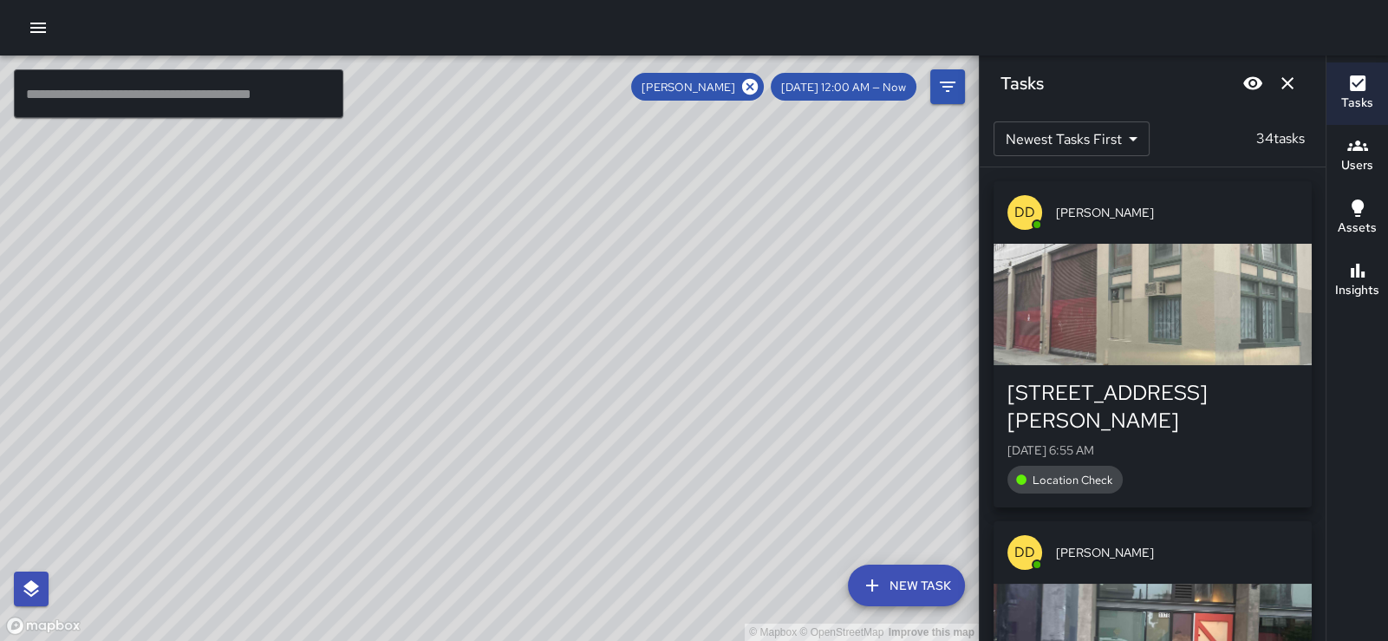
scroll to position [10565, 0]
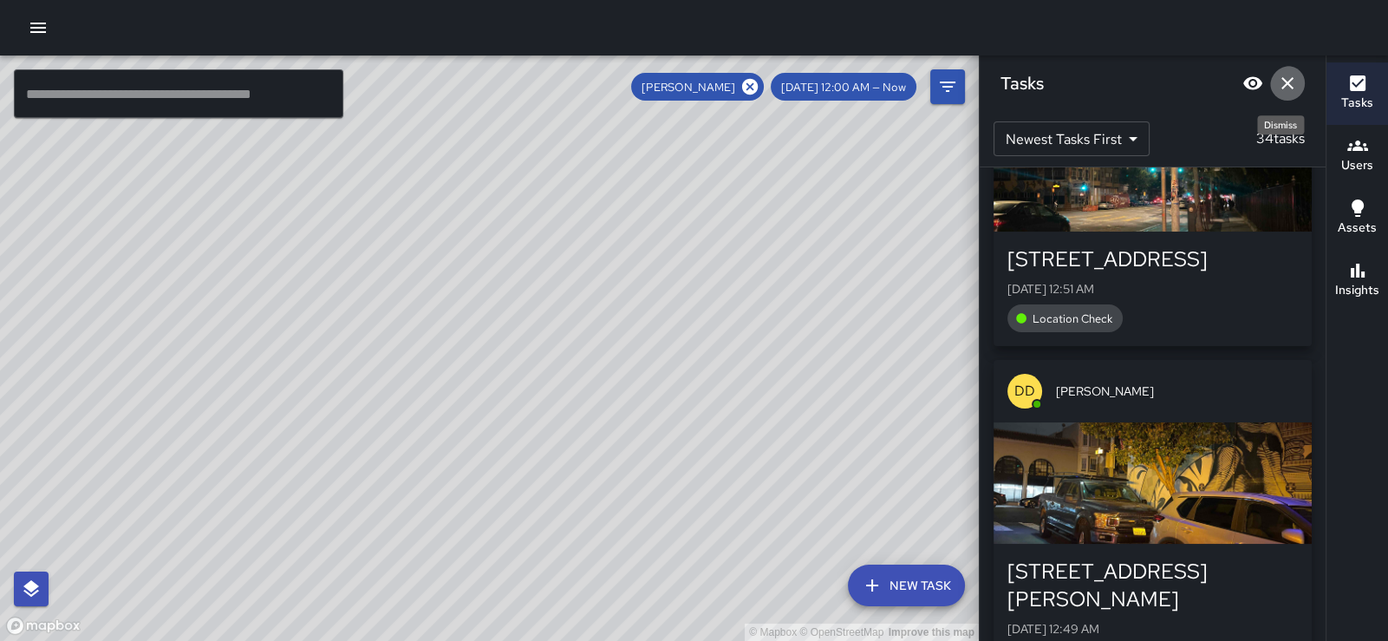
click at [1278, 86] on icon "Dismiss" at bounding box center [1287, 83] width 21 height 21
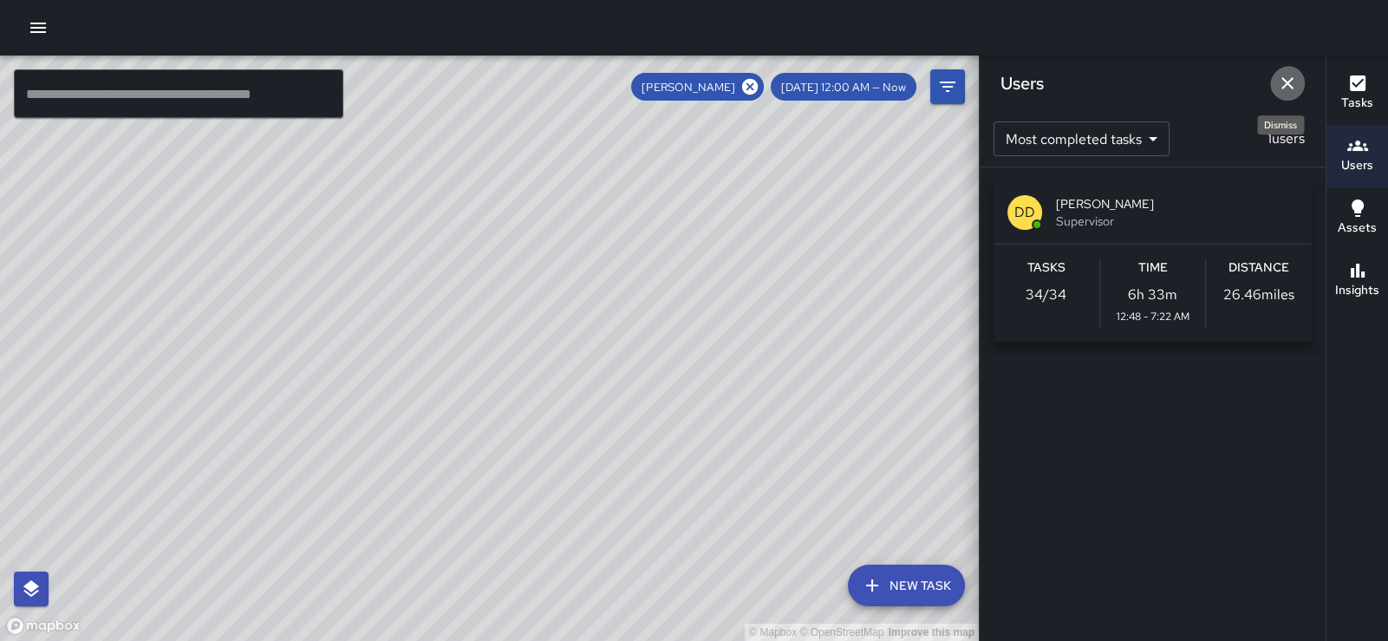
click at [1281, 85] on icon "Dismiss" at bounding box center [1287, 83] width 12 height 12
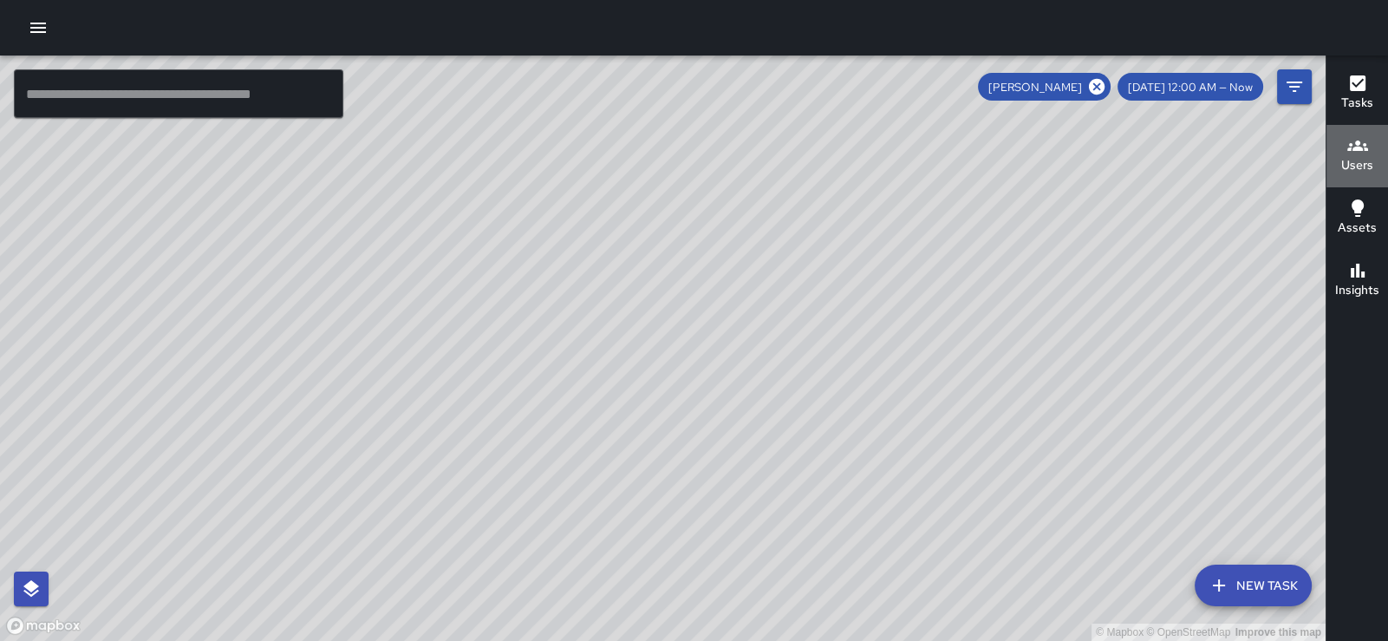
click at [1330, 144] on button "Users" at bounding box center [1357, 156] width 62 height 62
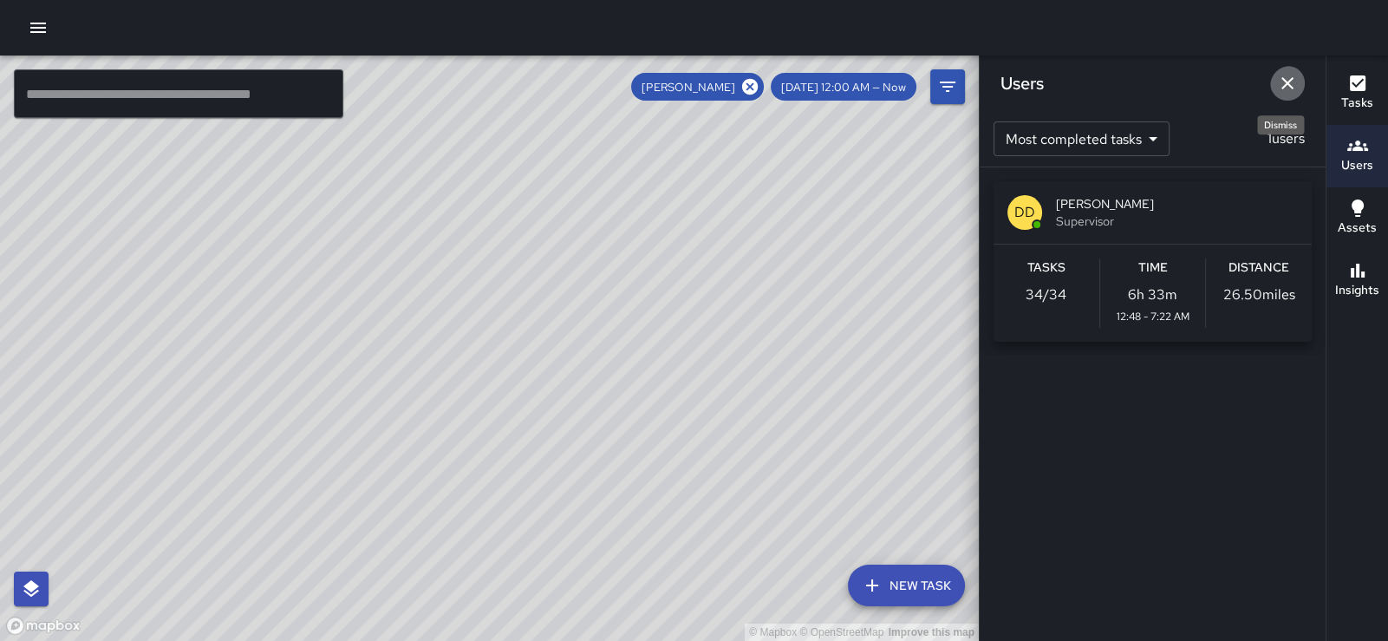
click at [1280, 84] on icon "Dismiss" at bounding box center [1287, 83] width 21 height 21
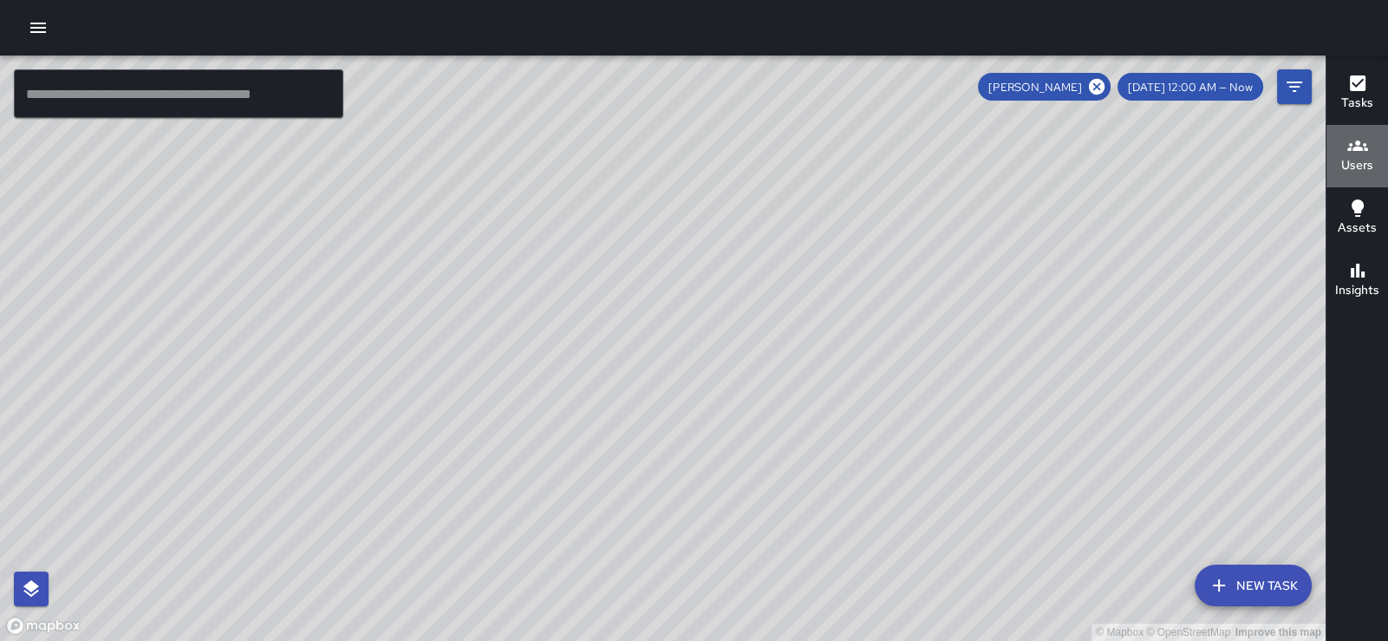
click at [1357, 153] on icon "button" at bounding box center [1357, 145] width 21 height 21
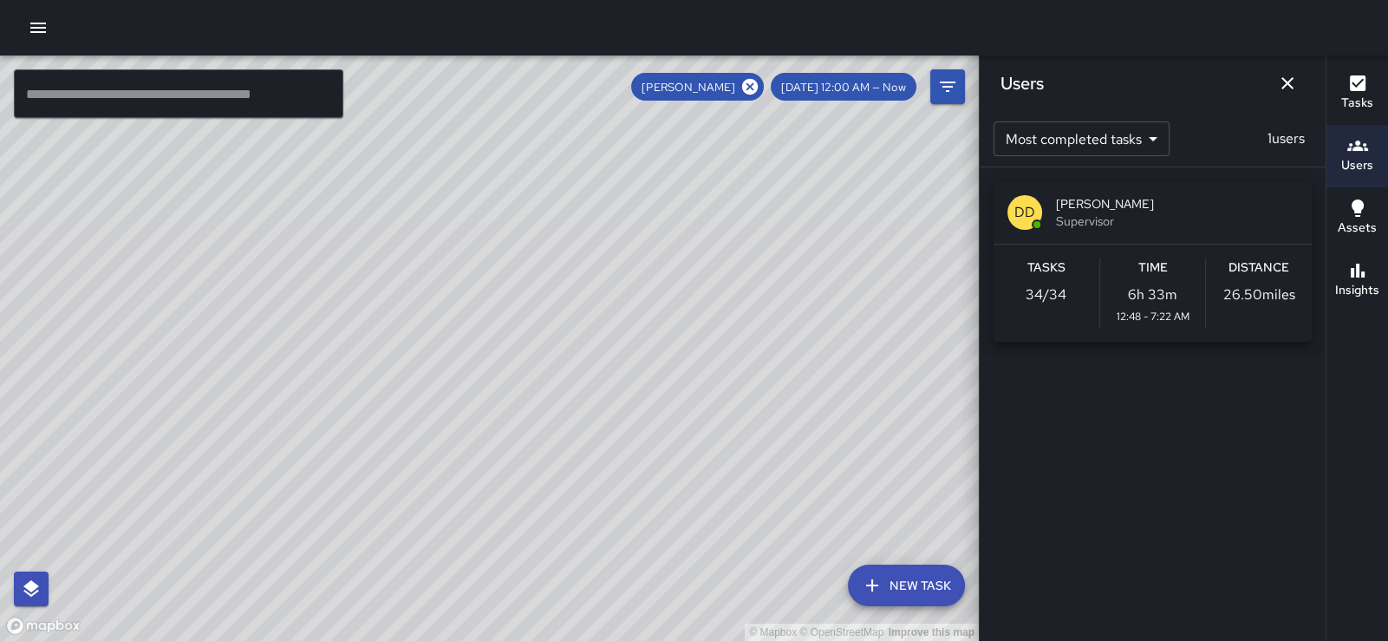
click at [1279, 407] on div "Users Most completed tasks * ​ 1 users DD [PERSON_NAME] Supervisor Tasks 34 / 3…" at bounding box center [1152, 320] width 347 height 641
click at [1282, 81] on icon "Dismiss" at bounding box center [1287, 83] width 12 height 12
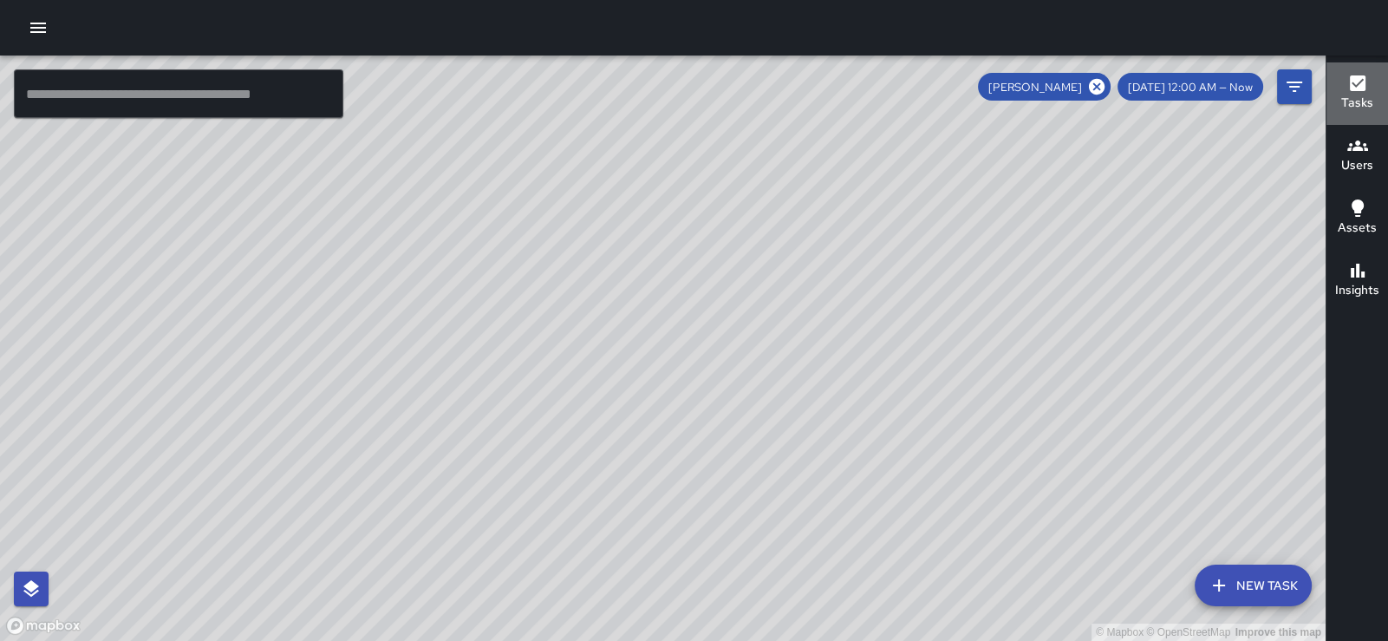
click at [1357, 94] on h6 "Tasks" at bounding box center [1357, 103] width 32 height 19
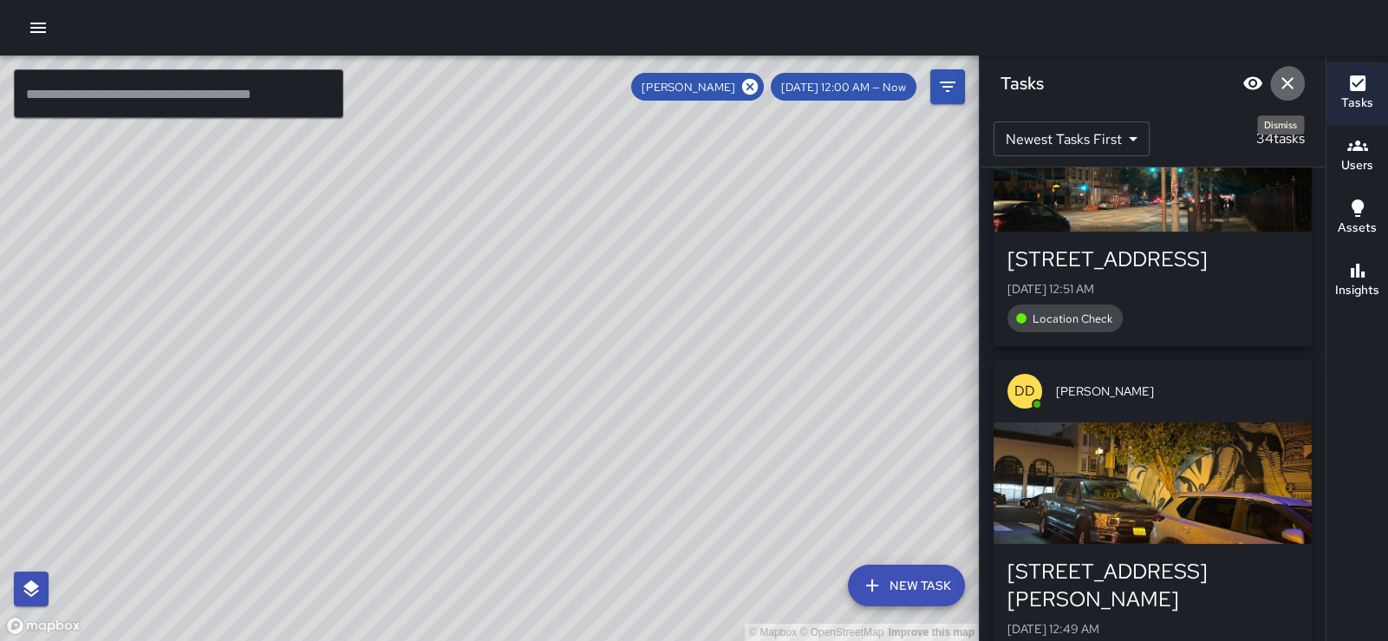
click at [1285, 81] on icon "Dismiss" at bounding box center [1287, 83] width 12 height 12
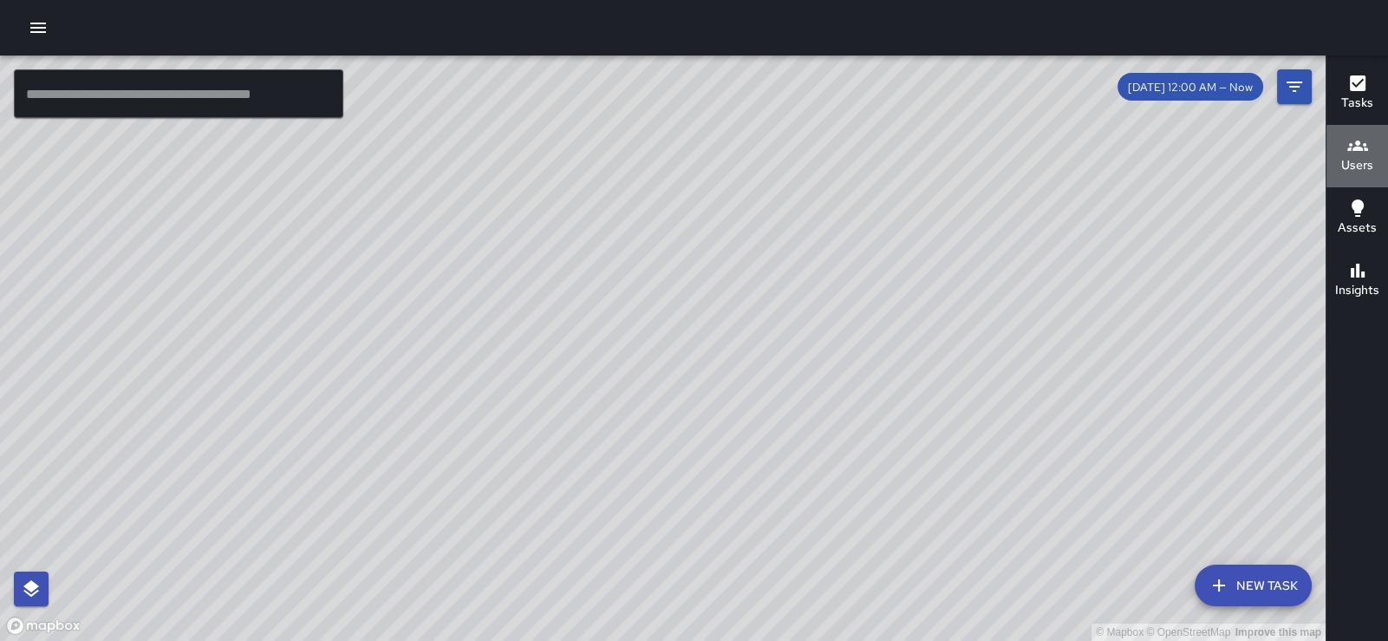
click at [1363, 144] on icon "button" at bounding box center [1357, 145] width 21 height 21
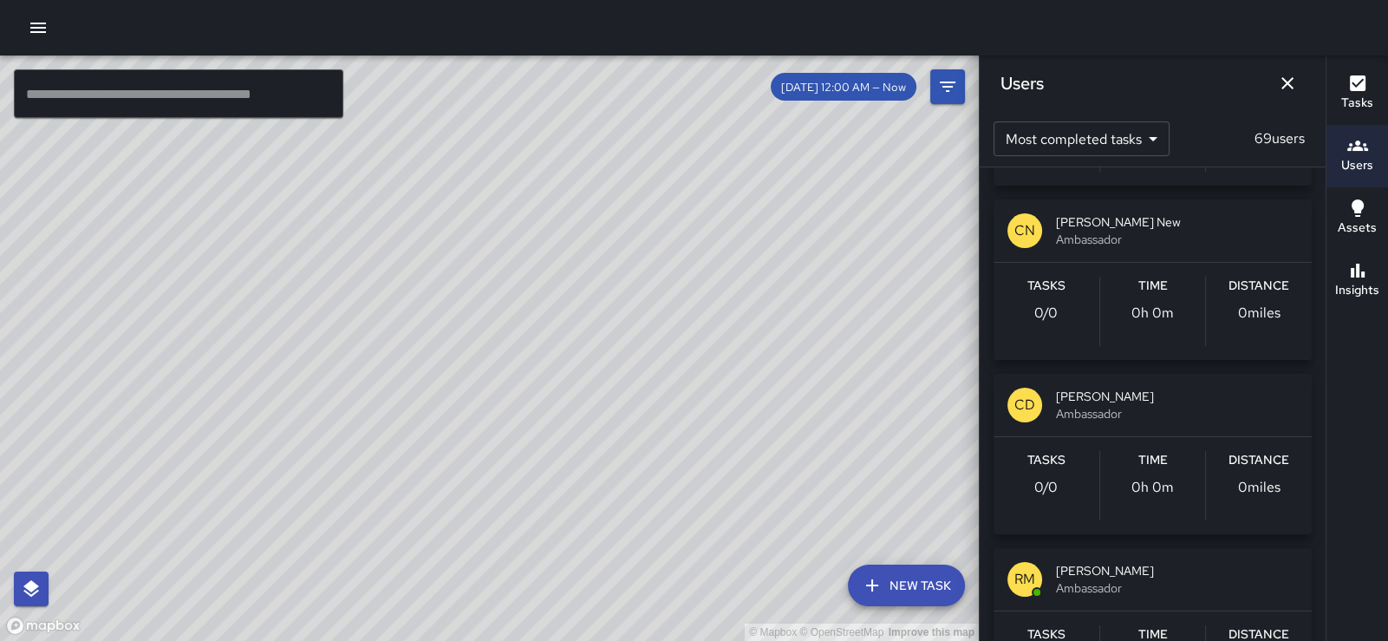
scroll to position [1658, 0]
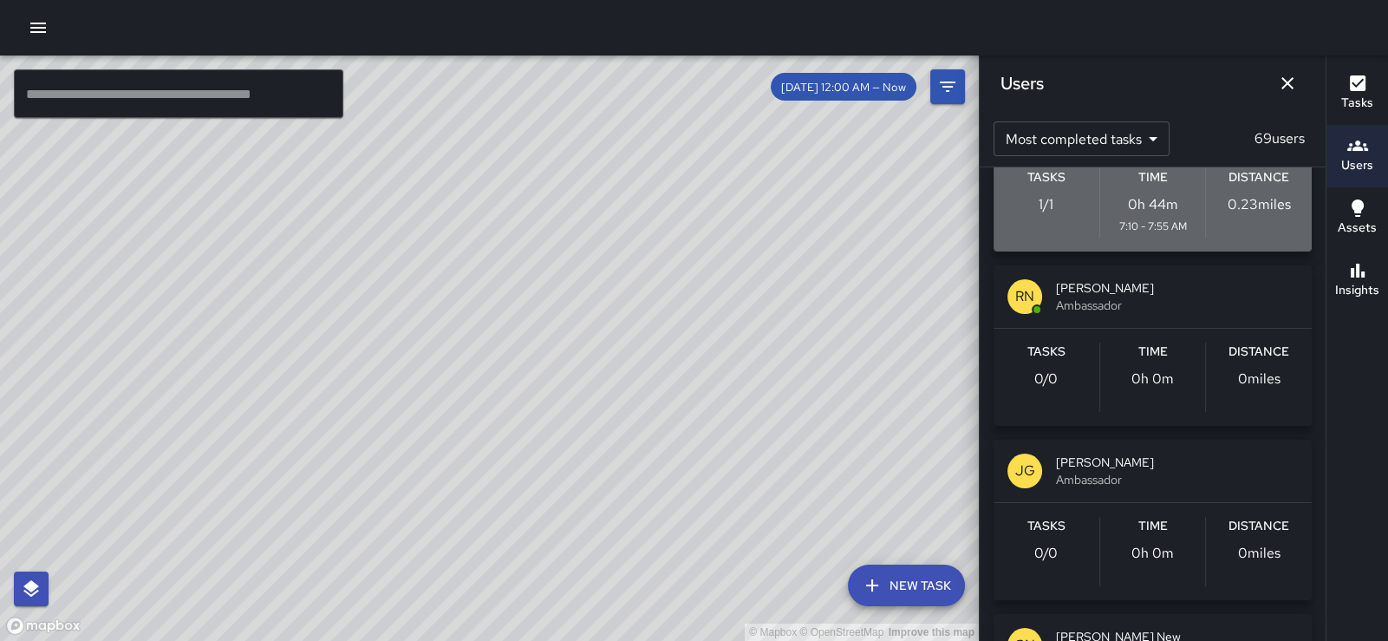
click at [1136, 122] on span "SEAN KELLEY" at bounding box center [1177, 113] width 242 height 17
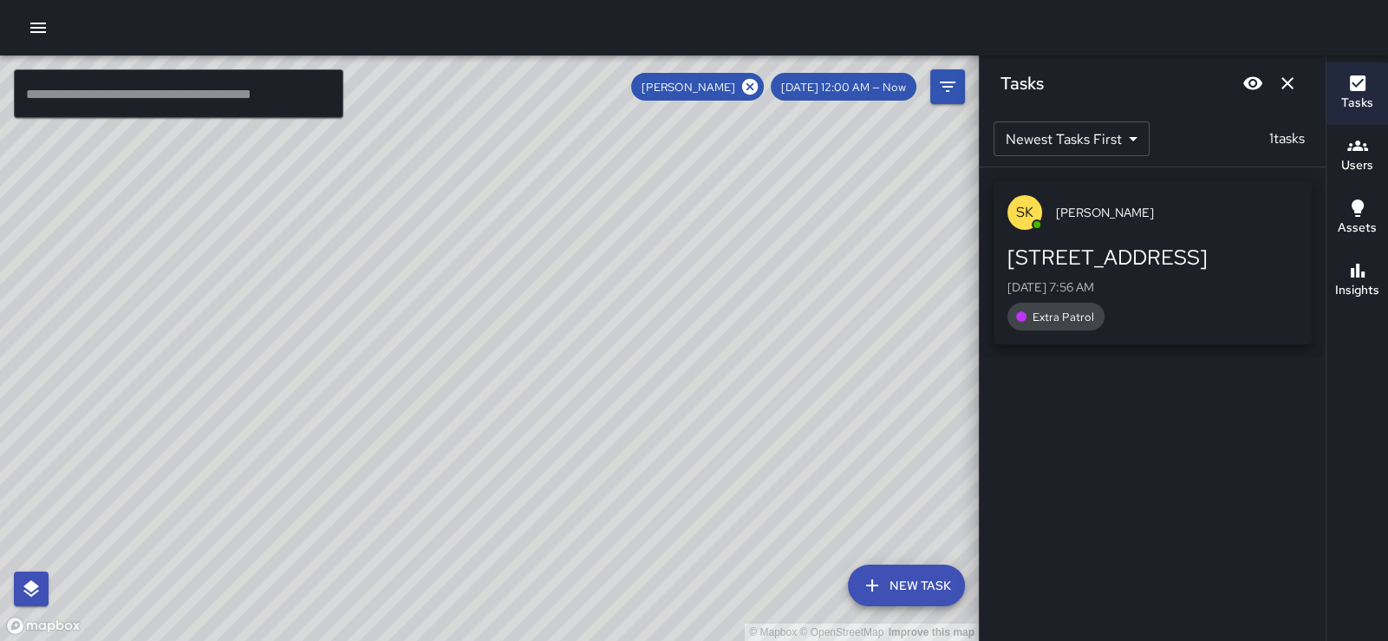
scroll to position [0, 0]
click at [1280, 86] on icon "Dismiss" at bounding box center [1287, 83] width 21 height 21
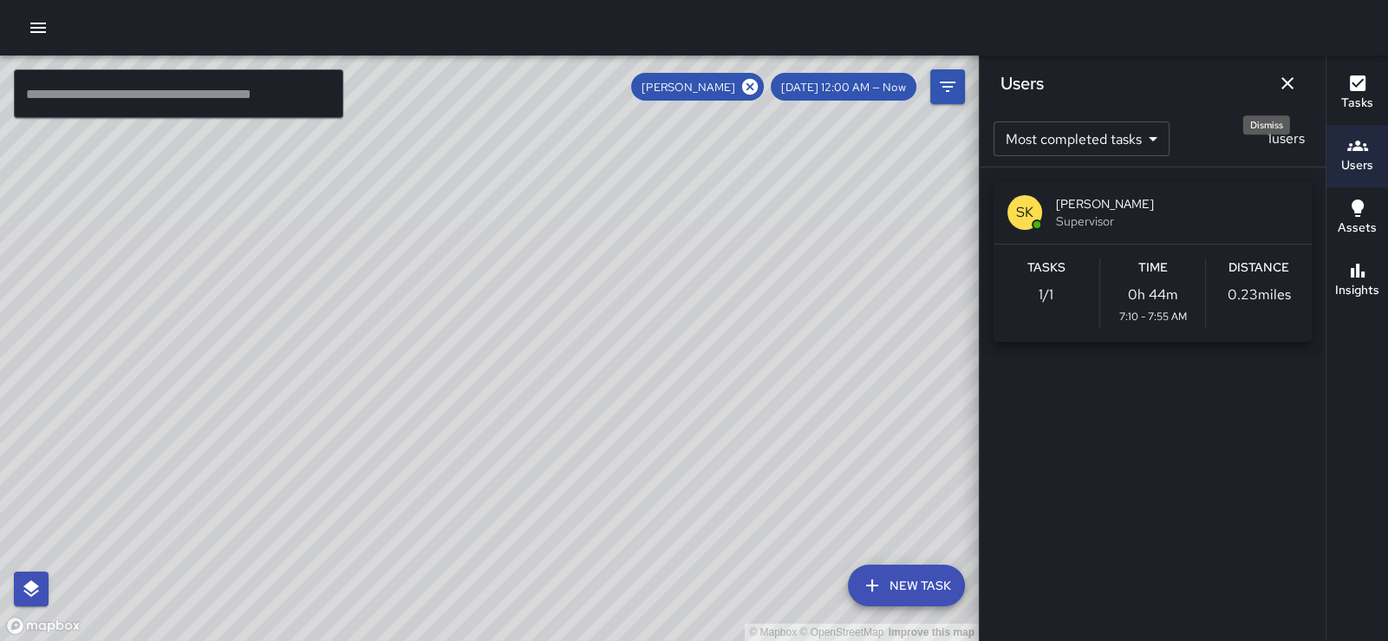
click at [1280, 86] on icon "Dismiss" at bounding box center [1287, 83] width 21 height 21
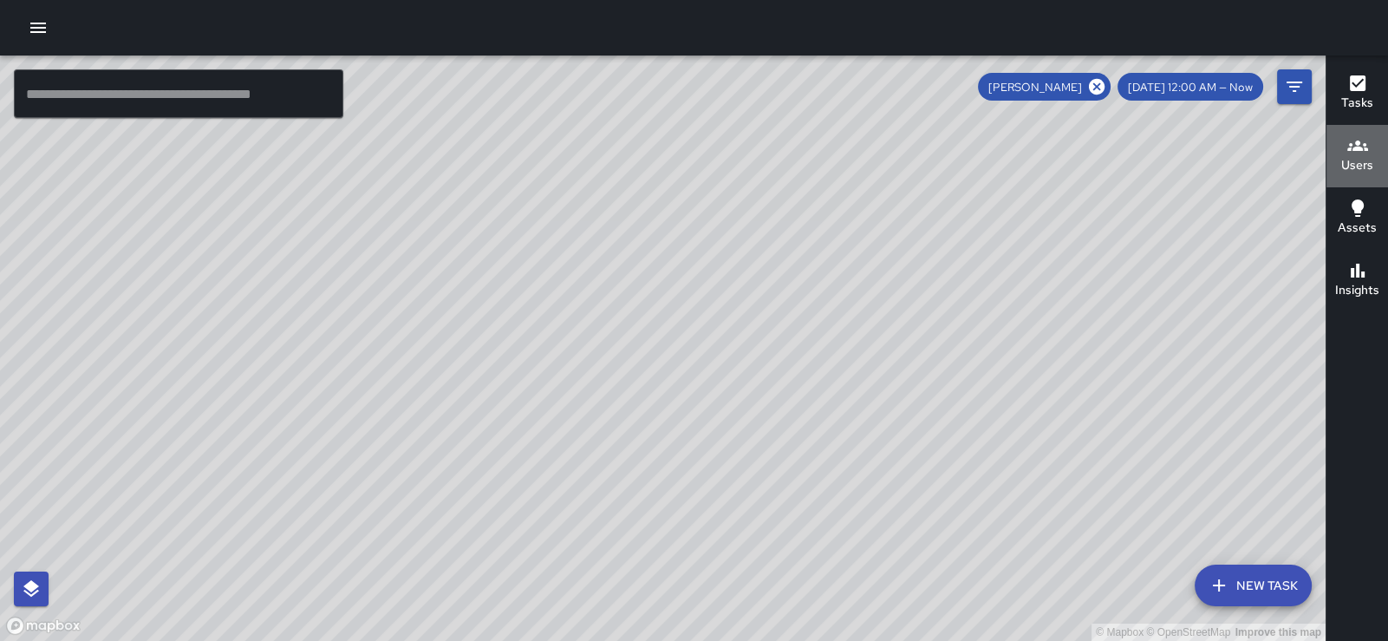
click at [1351, 154] on icon "button" at bounding box center [1357, 145] width 21 height 21
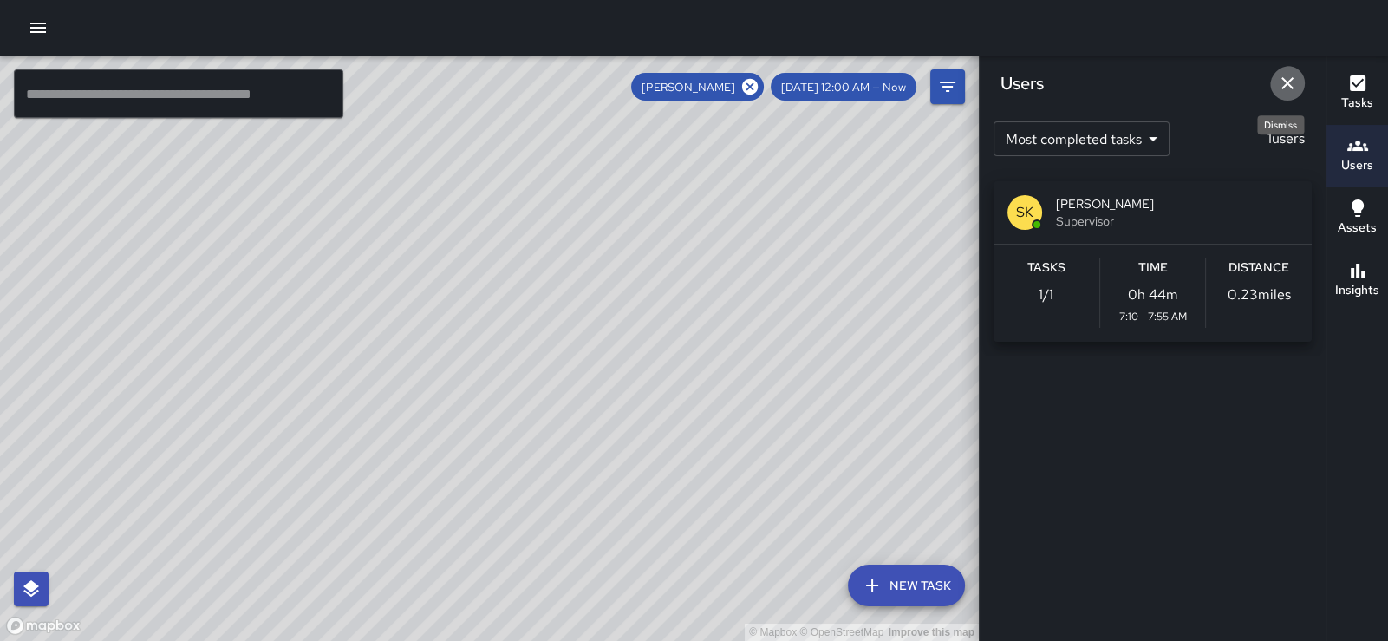
click at [1291, 82] on icon "Dismiss" at bounding box center [1287, 83] width 21 height 21
